Goal: Task Accomplishment & Management: Manage account settings

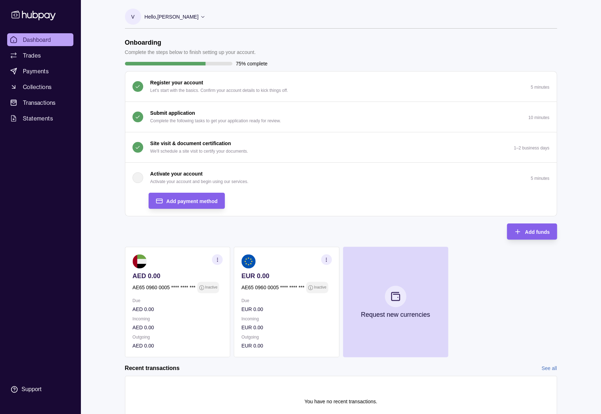
click at [210, 196] on div "Add payment method" at bounding box center [181, 201] width 73 height 16
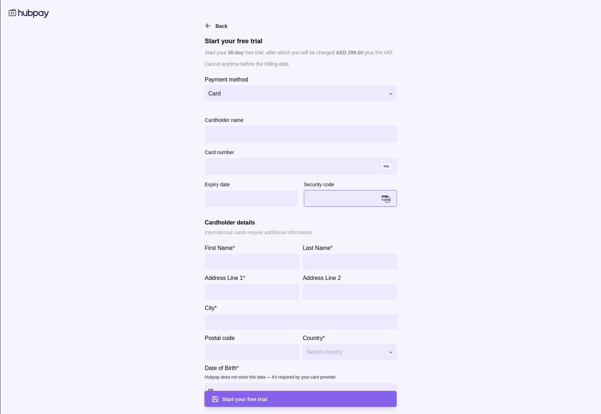
scroll to position [15, 0]
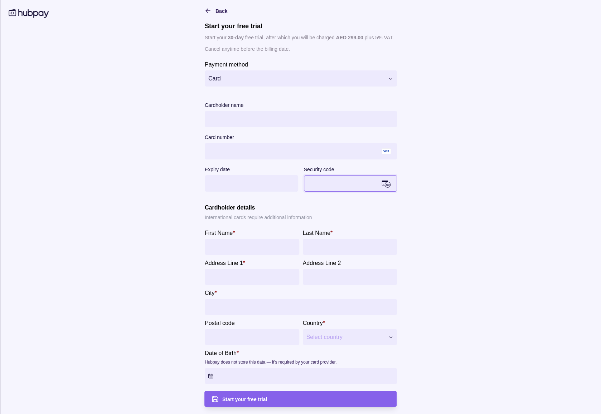
click at [247, 246] on input "First Name *" at bounding box center [251, 247] width 87 height 16
type input "****"
type input "********"
type input "**********"
type input "*****"
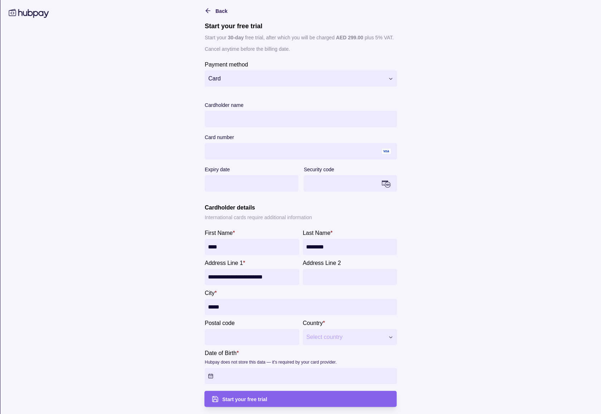
type input "******"
type input "*****"
click at [323, 397] on div "Start your free trial" at bounding box center [305, 399] width 167 height 9
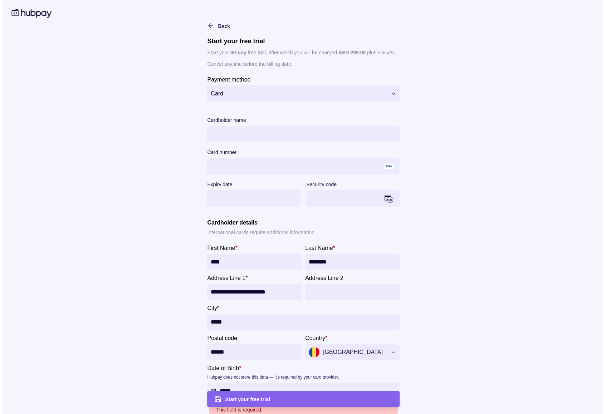
scroll to position [36, 0]
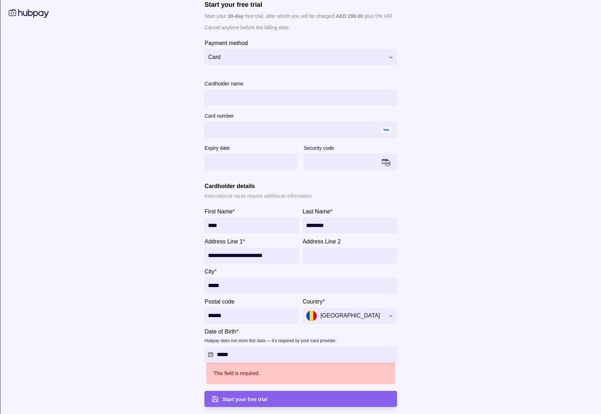
click at [240, 338] on p "Hubpay does not store this data — it's required by your card provider." at bounding box center [270, 340] width 132 height 5
click at [240, 347] on button "Date of Birth * Hubpay does not store this data — it's required by your card pr…" at bounding box center [300, 355] width 192 height 16
click at [212, 354] on html "Dashboard Trades Payments Collections Transactions Statements Support V Hello, …" at bounding box center [300, 190] width 601 height 450
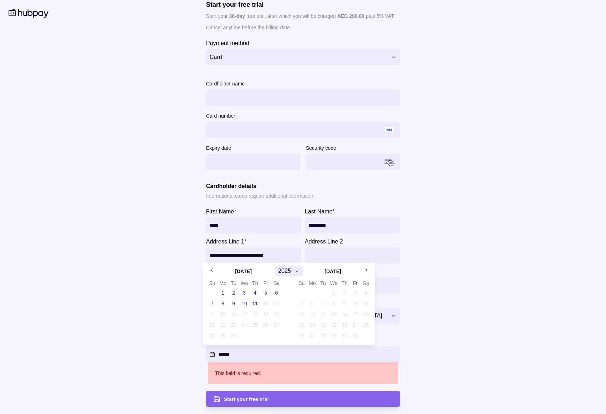
click at [182, 318] on html "Dashboard Trades Payments Collections Transactions Statements Support V Hello, …" at bounding box center [303, 190] width 606 height 450
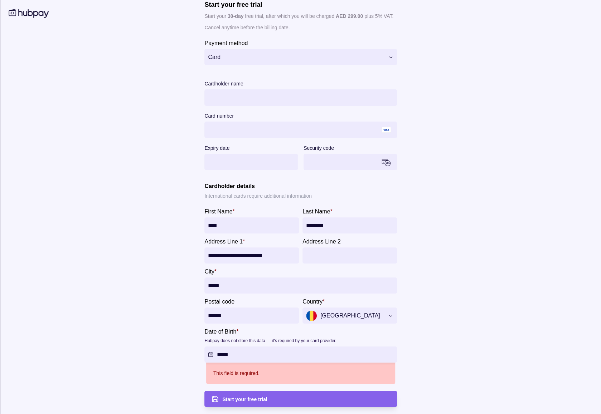
click at [224, 354] on html "Dashboard Trades Payments Collections Transactions Statements Support V Hello, …" at bounding box center [300, 190] width 601 height 450
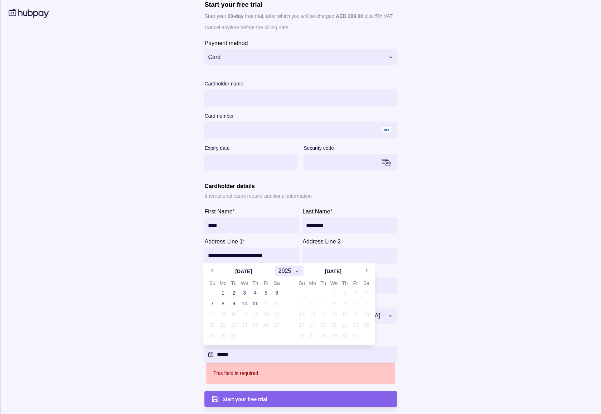
click at [224, 354] on html "Dashboard Trades Payments Collections Transactions Statements Support V Hello, …" at bounding box center [300, 190] width 601 height 450
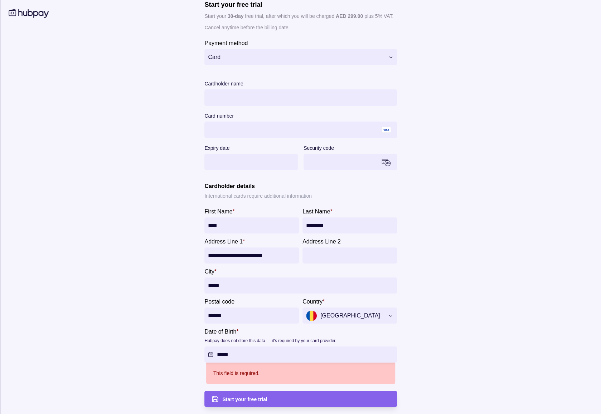
click at [224, 354] on html "Dashboard Trades Payments Collections Transactions Statements Support V Hello, …" at bounding box center [300, 190] width 601 height 450
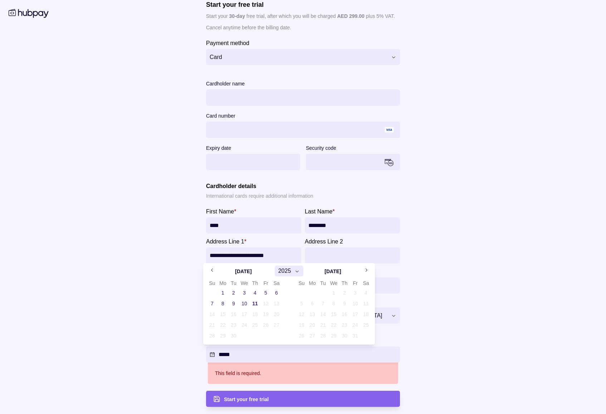
click at [293, 269] on button "2025" at bounding box center [289, 271] width 29 height 11
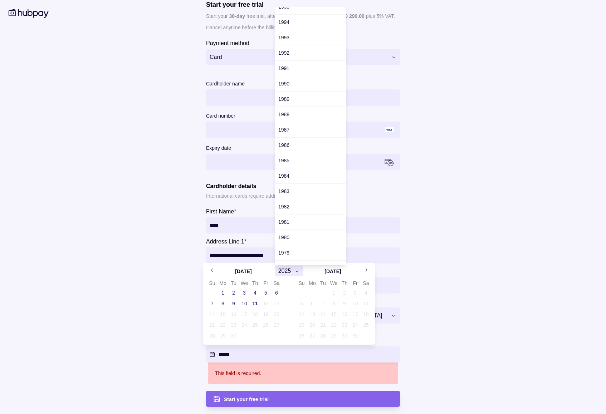
scroll to position [477, 0]
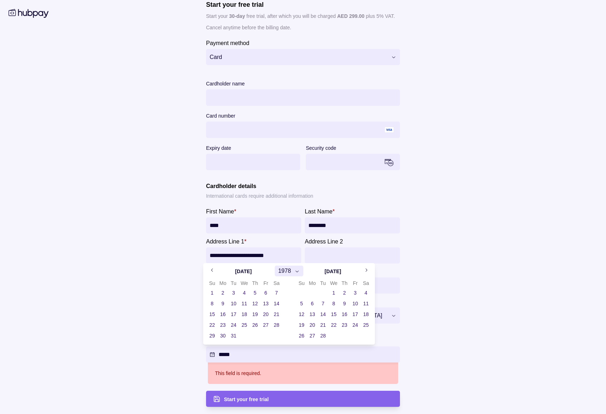
click at [366, 270] on icon "Go to next month" at bounding box center [365, 270] width 5 height 5
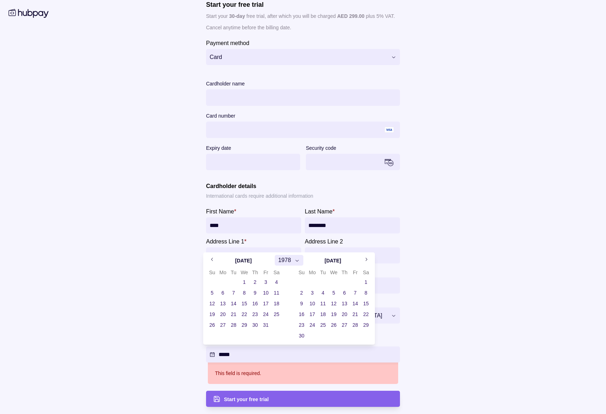
click at [302, 313] on button "16" at bounding box center [302, 314] width 10 height 10
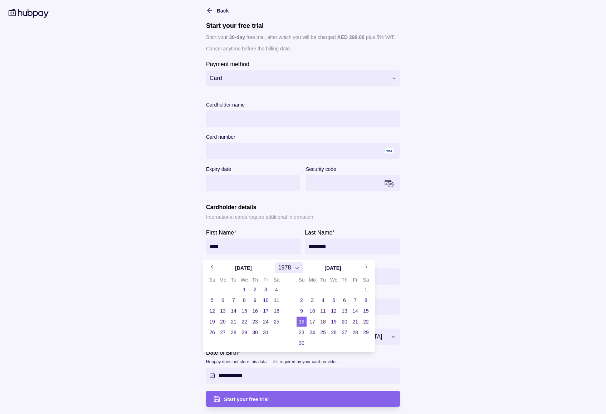
scroll to position [15, 0]
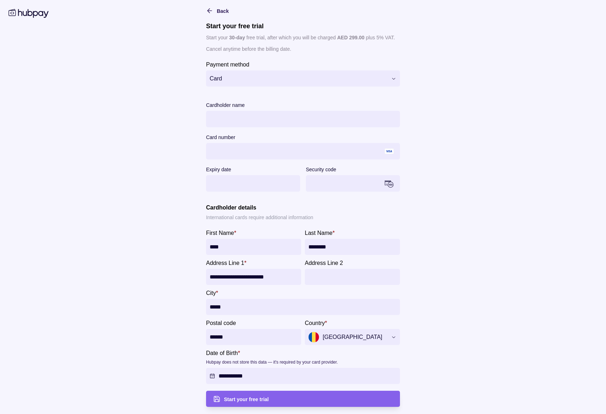
click at [252, 397] on html "Dashboard Trades Payments Collections Transactions Statements Support V Hello, …" at bounding box center [303, 190] width 606 height 450
click at [252, 397] on span "Start your free trial" at bounding box center [244, 400] width 45 height 6
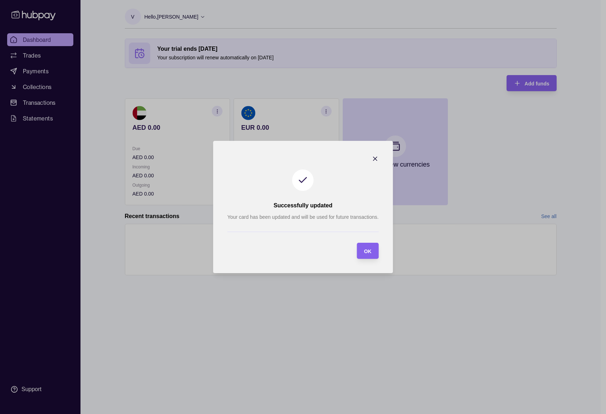
click at [377, 249] on section "OK" at bounding box center [368, 251] width 22 height 16
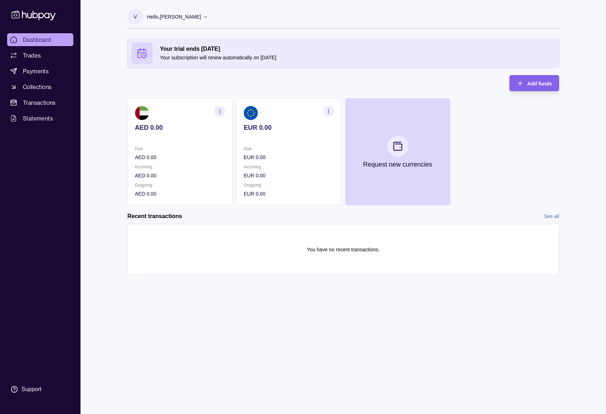
click at [329, 111] on icon "button" at bounding box center [328, 111] width 5 height 5
click at [292, 127] on link "View account details" at bounding box center [278, 129] width 45 height 8
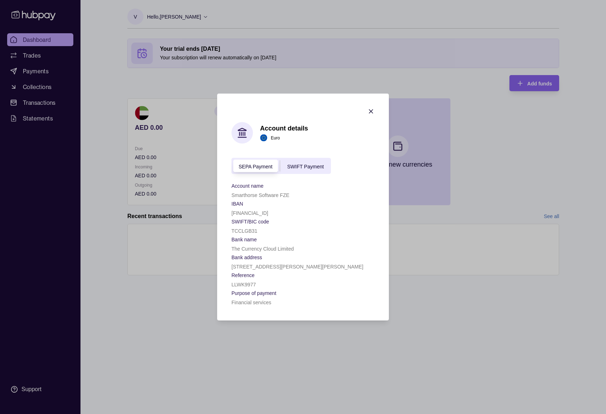
click at [302, 163] on div "SWIFT Payment" at bounding box center [305, 166] width 51 height 9
click at [250, 162] on div "SEPA Payment" at bounding box center [255, 166] width 48 height 9
click at [370, 108] on icon "button" at bounding box center [370, 111] width 7 height 7
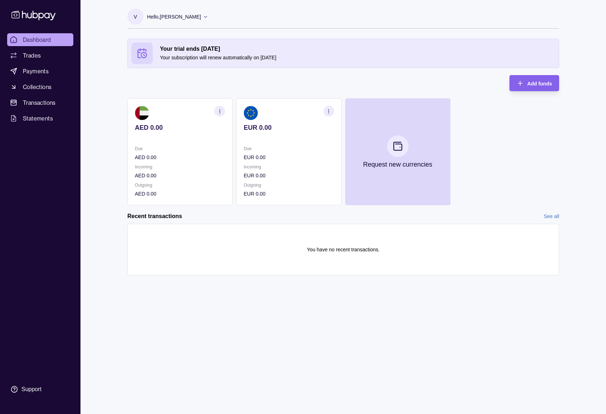
click at [219, 110] on icon "button" at bounding box center [219, 111] width 5 height 5
click at [174, 127] on link "View account details" at bounding box center [169, 129] width 45 height 8
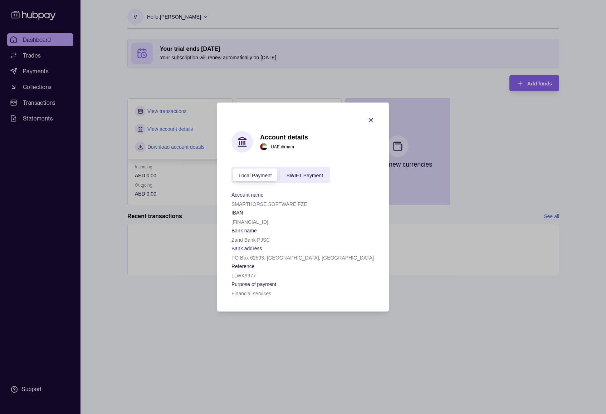
click at [296, 177] on span "SWIFT Payment" at bounding box center [305, 175] width 36 height 6
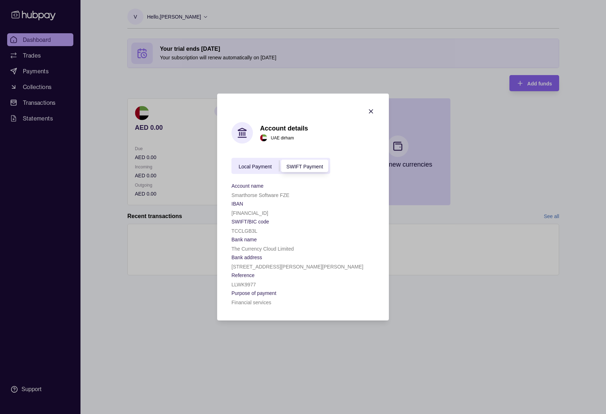
click at [260, 170] on div "Local Payment" at bounding box center [255, 166] width 48 height 9
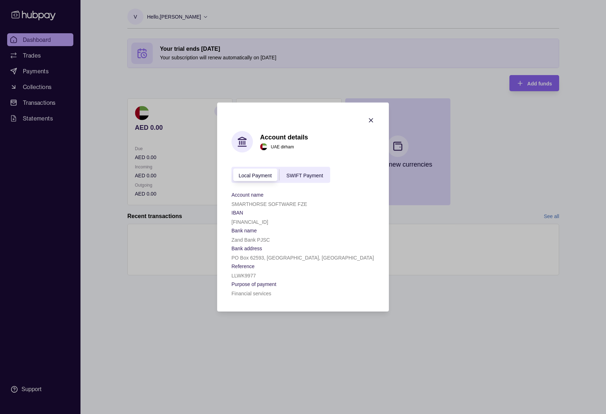
click at [371, 119] on icon "button" at bounding box center [370, 120] width 7 height 7
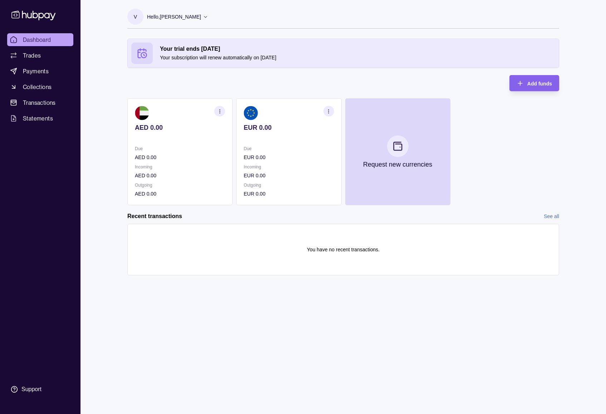
click at [379, 138] on button "Request new currencies" at bounding box center [397, 151] width 105 height 107
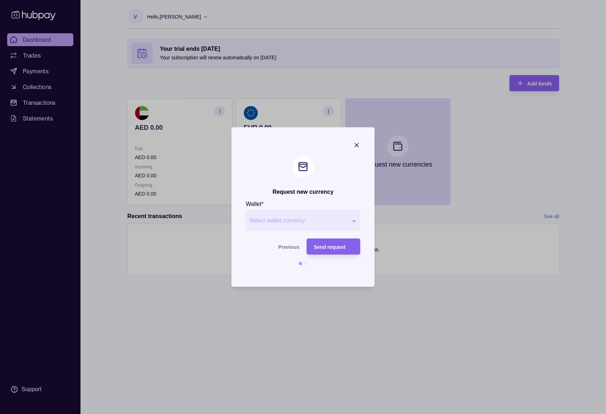
click at [325, 224] on span "Select wallet currency" at bounding box center [298, 220] width 98 height 9
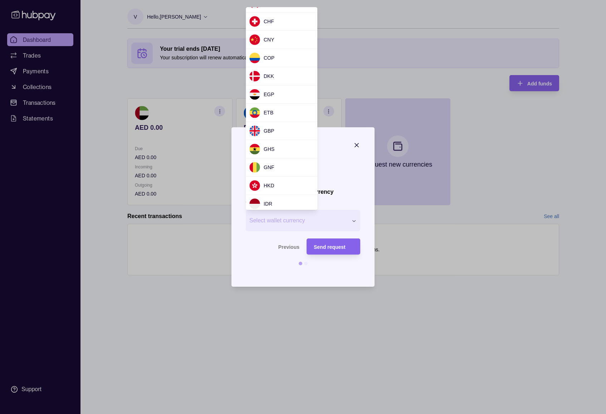
scroll to position [143, 0]
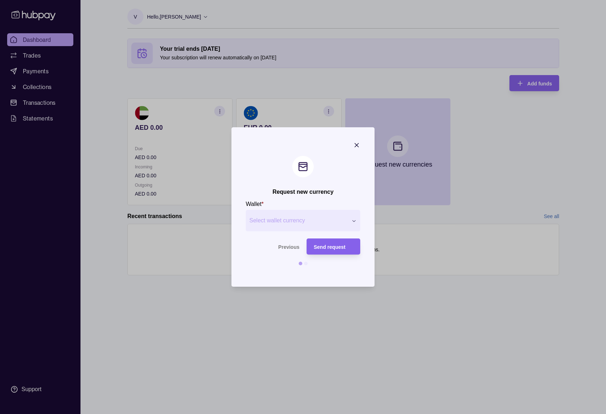
click at [460, 283] on div at bounding box center [303, 207] width 606 height 414
click at [354, 144] on icon "button" at bounding box center [356, 145] width 7 height 7
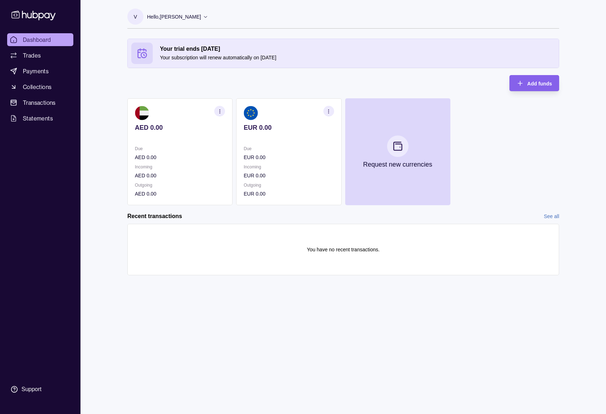
click at [33, 88] on span "Collections" at bounding box center [37, 87] width 29 height 9
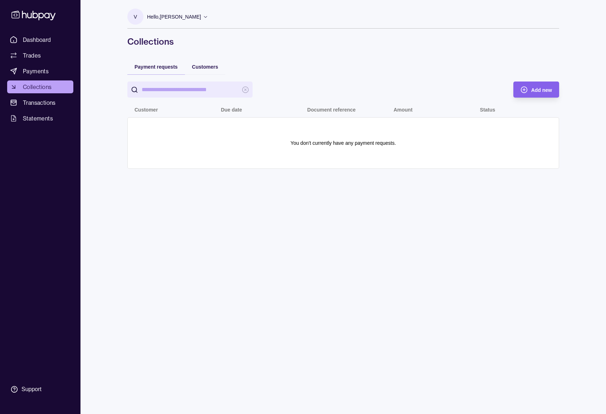
click at [539, 96] on div "Add new" at bounding box center [531, 90] width 42 height 16
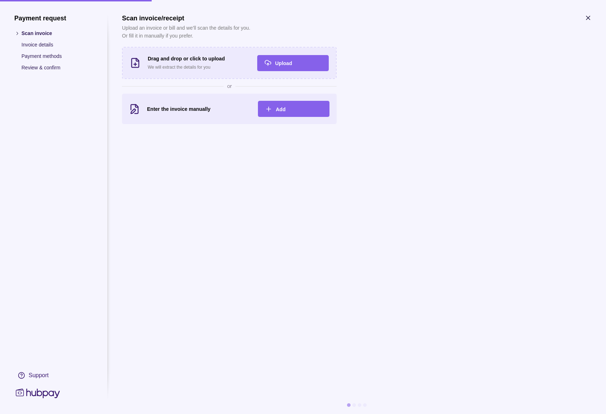
click at [307, 108] on div "Add" at bounding box center [299, 109] width 47 height 9
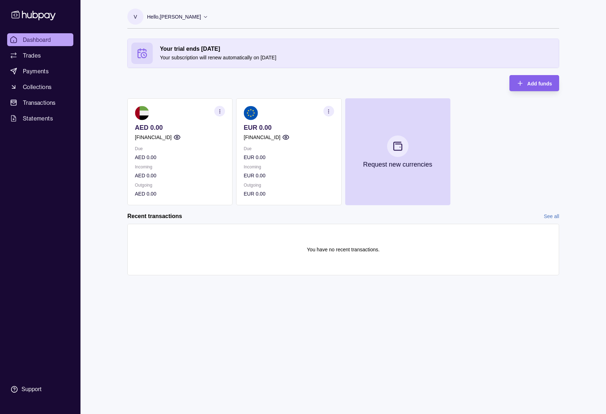
click at [40, 55] on span "Trades" at bounding box center [32, 55] width 18 height 9
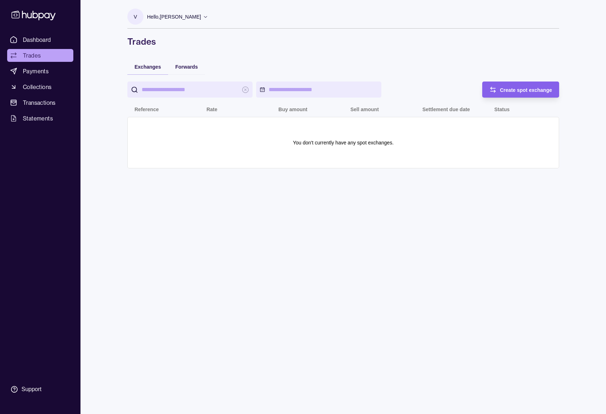
click at [42, 73] on span "Payments" at bounding box center [36, 71] width 26 height 9
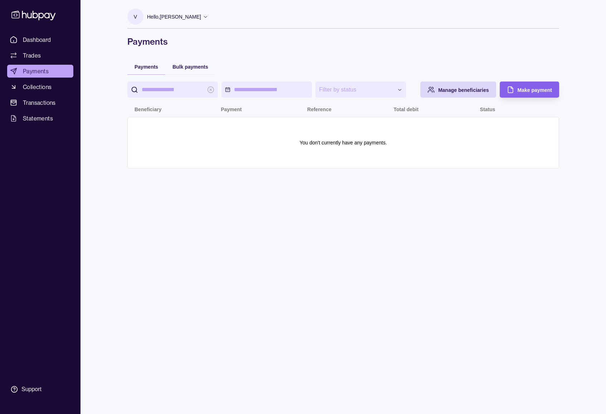
click at [53, 89] on link "Collections" at bounding box center [40, 86] width 66 height 13
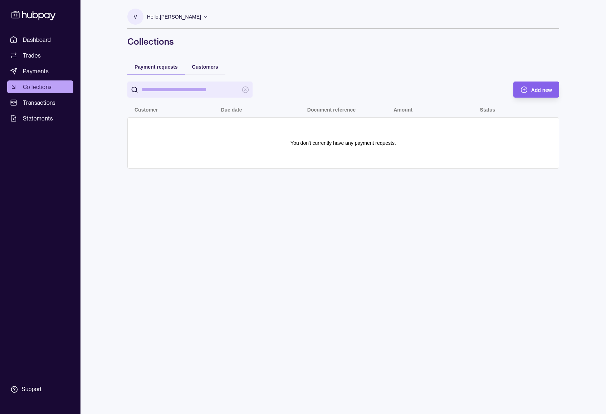
click at [47, 121] on span "Statements" at bounding box center [38, 118] width 30 height 9
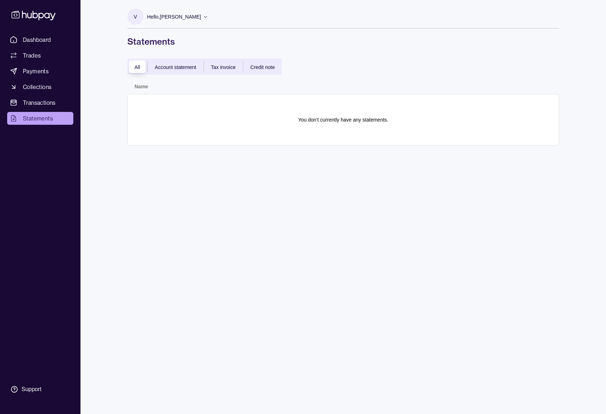
click at [46, 43] on span "Dashboard" at bounding box center [37, 39] width 28 height 9
